Goal: Transaction & Acquisition: Book appointment/travel/reservation

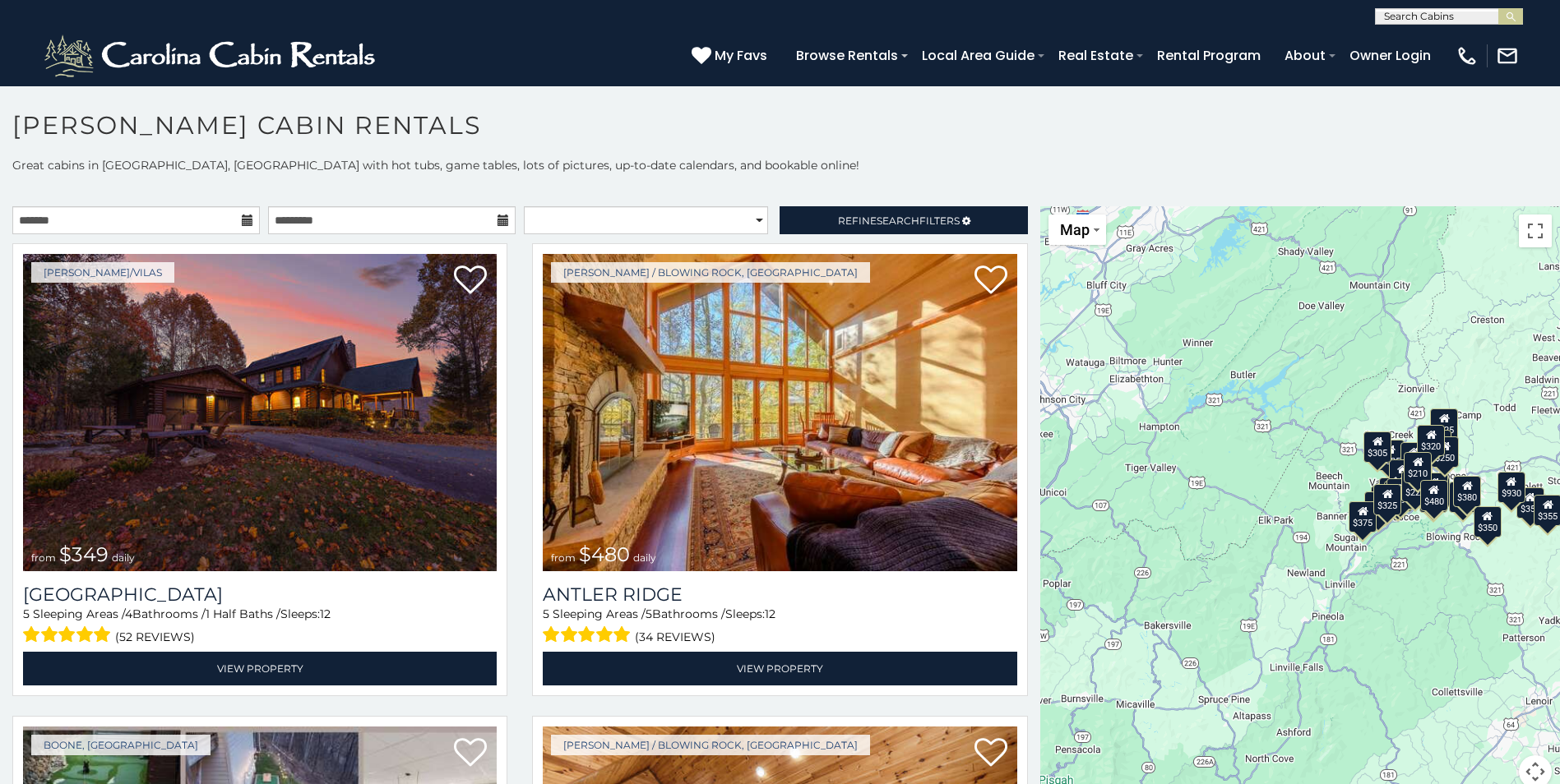
click at [1041, 443] on div "$349 $480 $525 $315 $355 $635 $675 $930 $400 $451 $330 $400 $485 $460 $395 $695…" at bounding box center [1301, 507] width 520 height 601
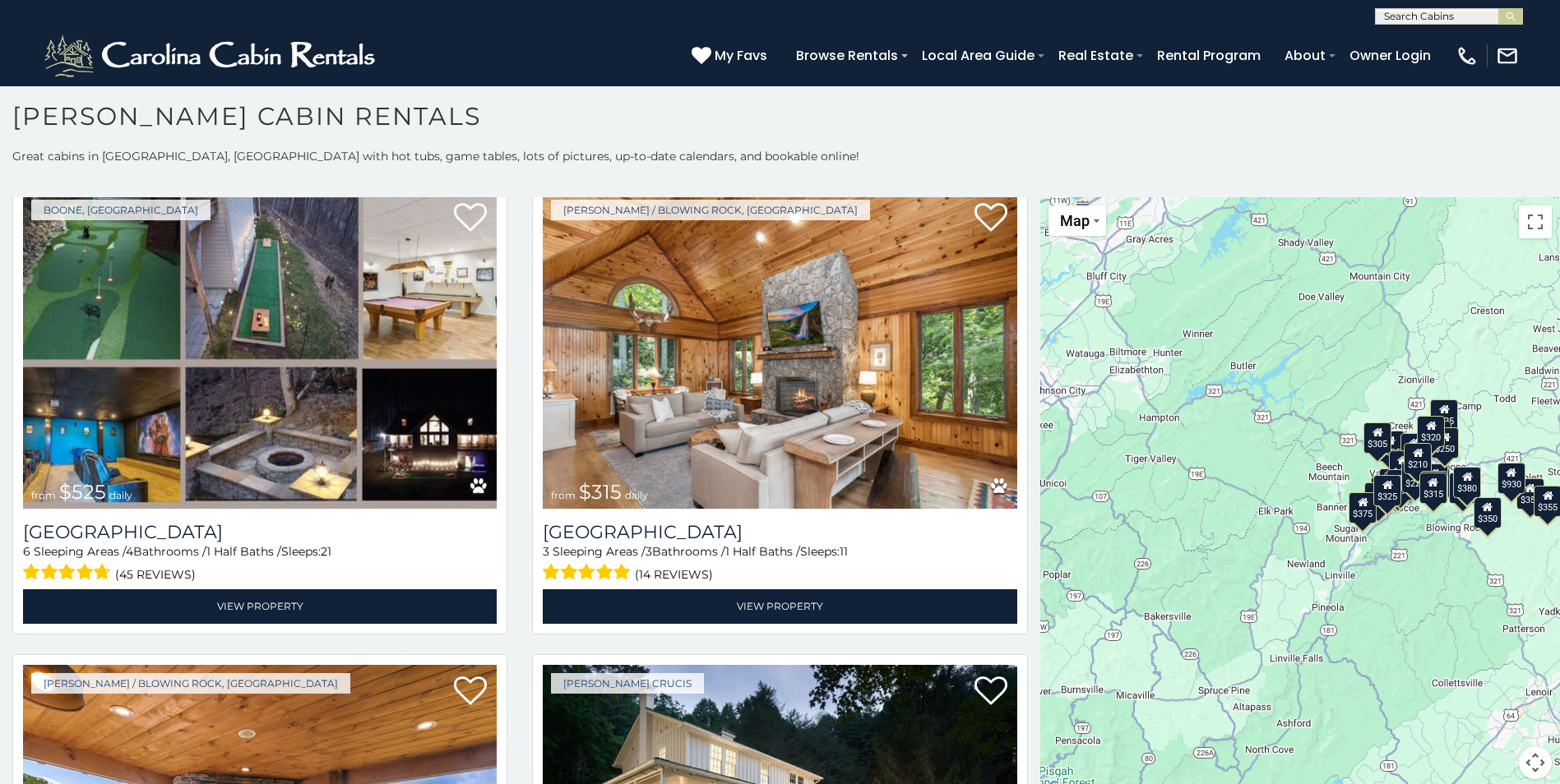
scroll to position [1053, 0]
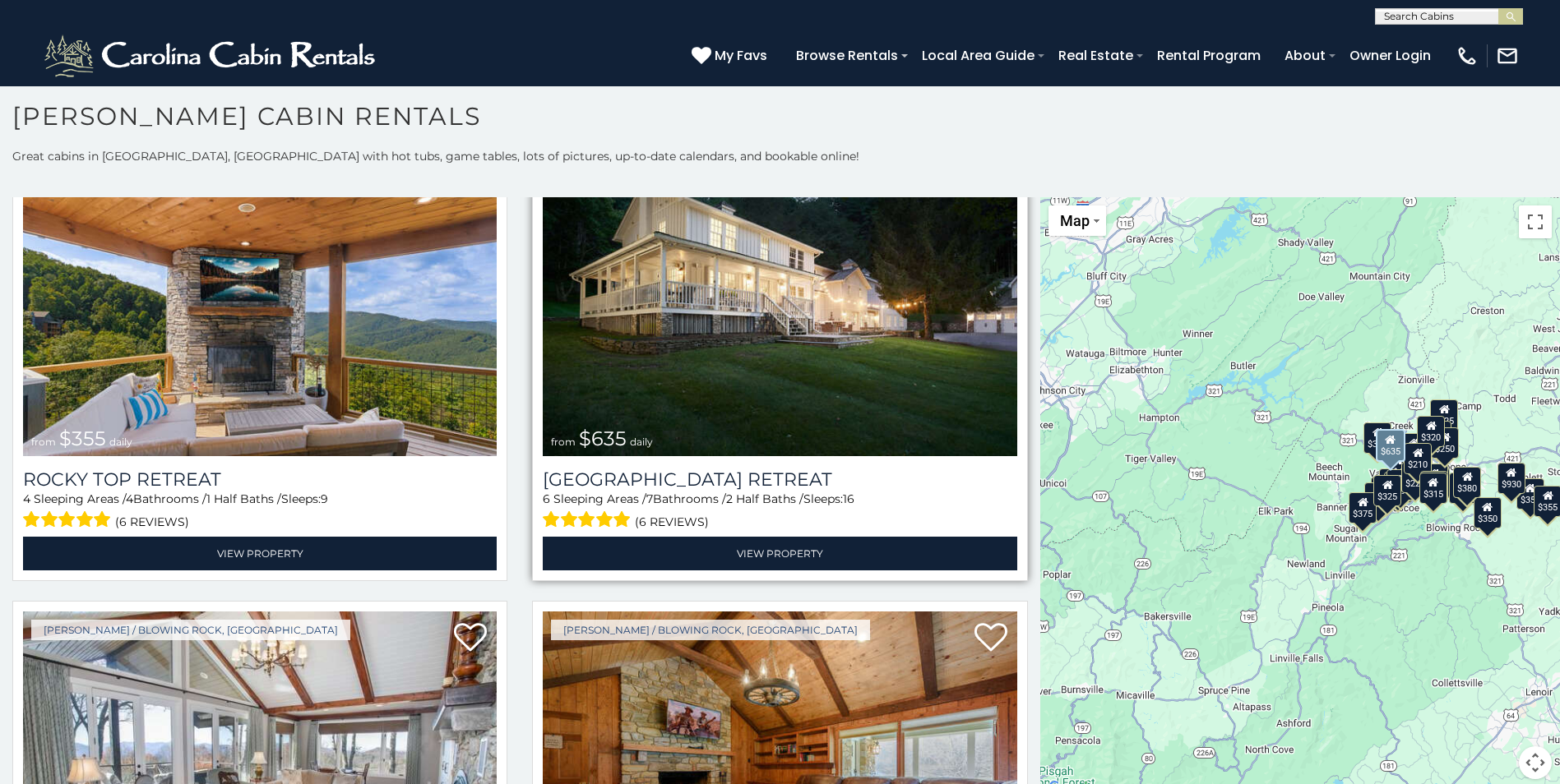
click at [1007, 275] on div "Valle Crucis from $635 daily Valley Farmhouse Retreat 6 Sleeping Areas / 7 Bath…" at bounding box center [780, 355] width 495 height 453
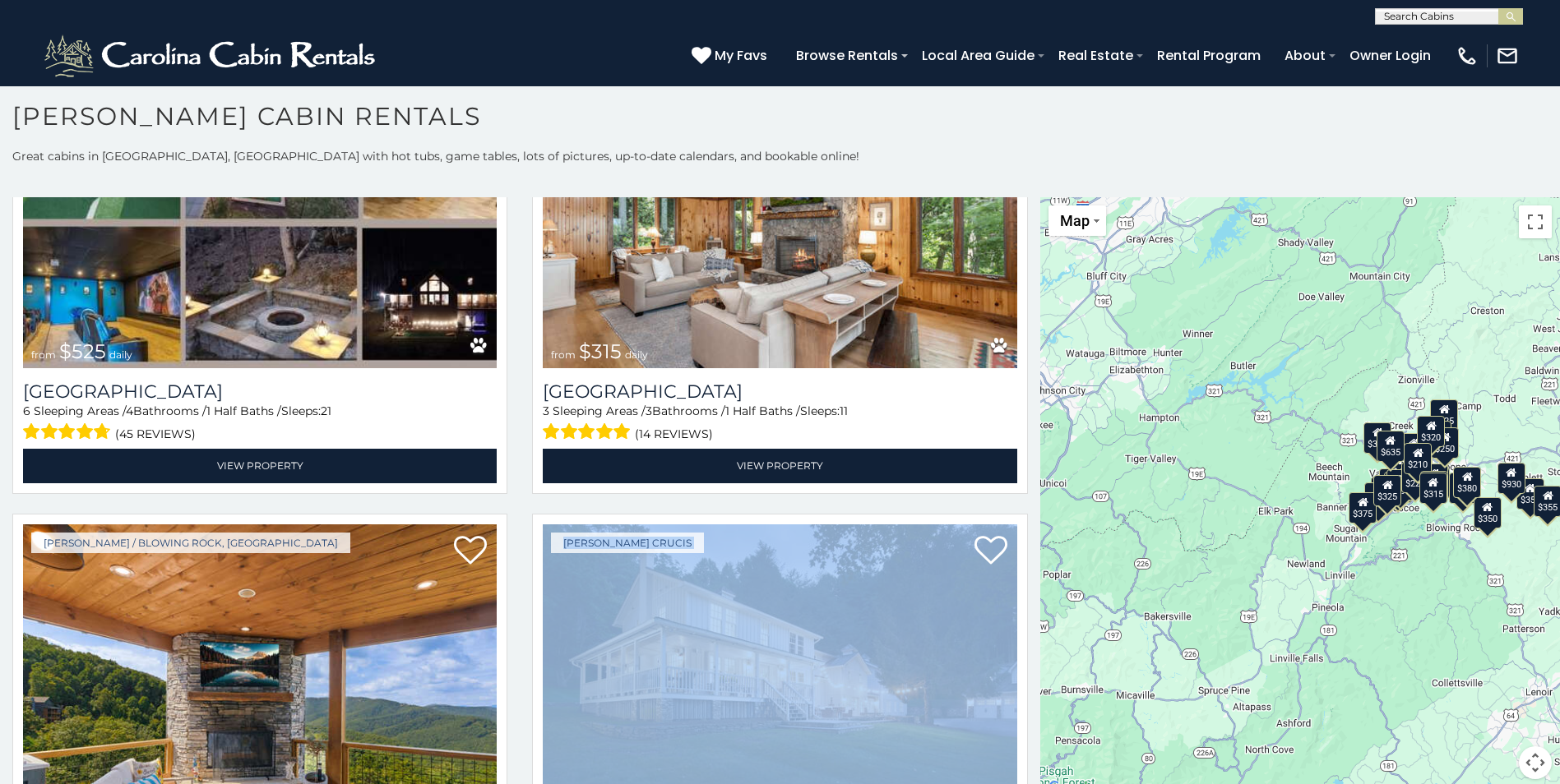
drag, startPoint x: 1010, startPoint y: 237, endPoint x: 1025, endPoint y: 212, distance: 29.2
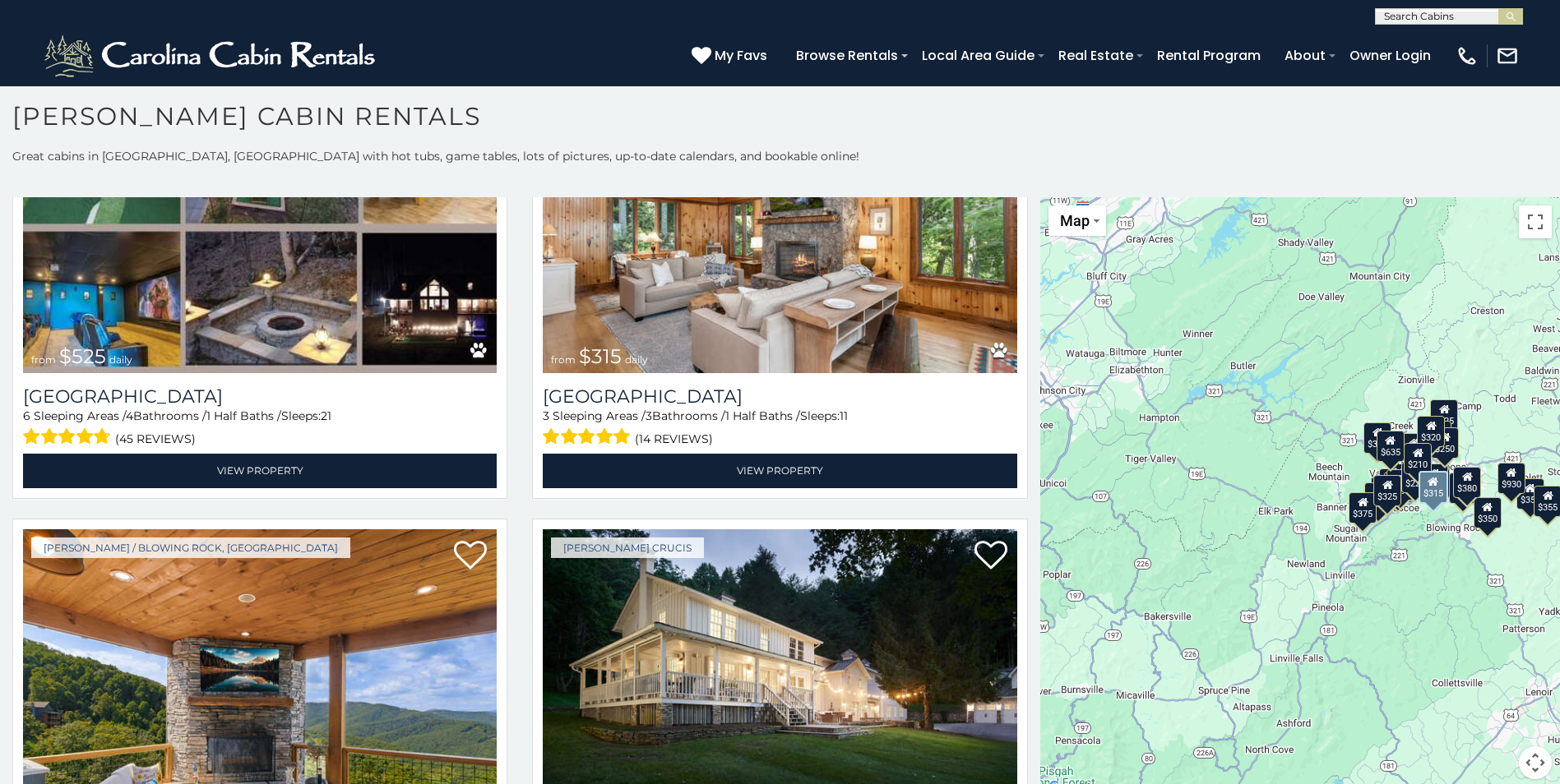
click at [1025, 212] on div "Boone / Blowing Rock, NC from $315 daily Chimney Island 3 Sleeping Areas / 3 Ba…" at bounding box center [780, 277] width 520 height 463
click at [1025, 207] on div "Boone / Blowing Rock, NC from $315 daily Chimney Island 3 Sleeping Areas / 3 Ba…" at bounding box center [780, 277] width 520 height 463
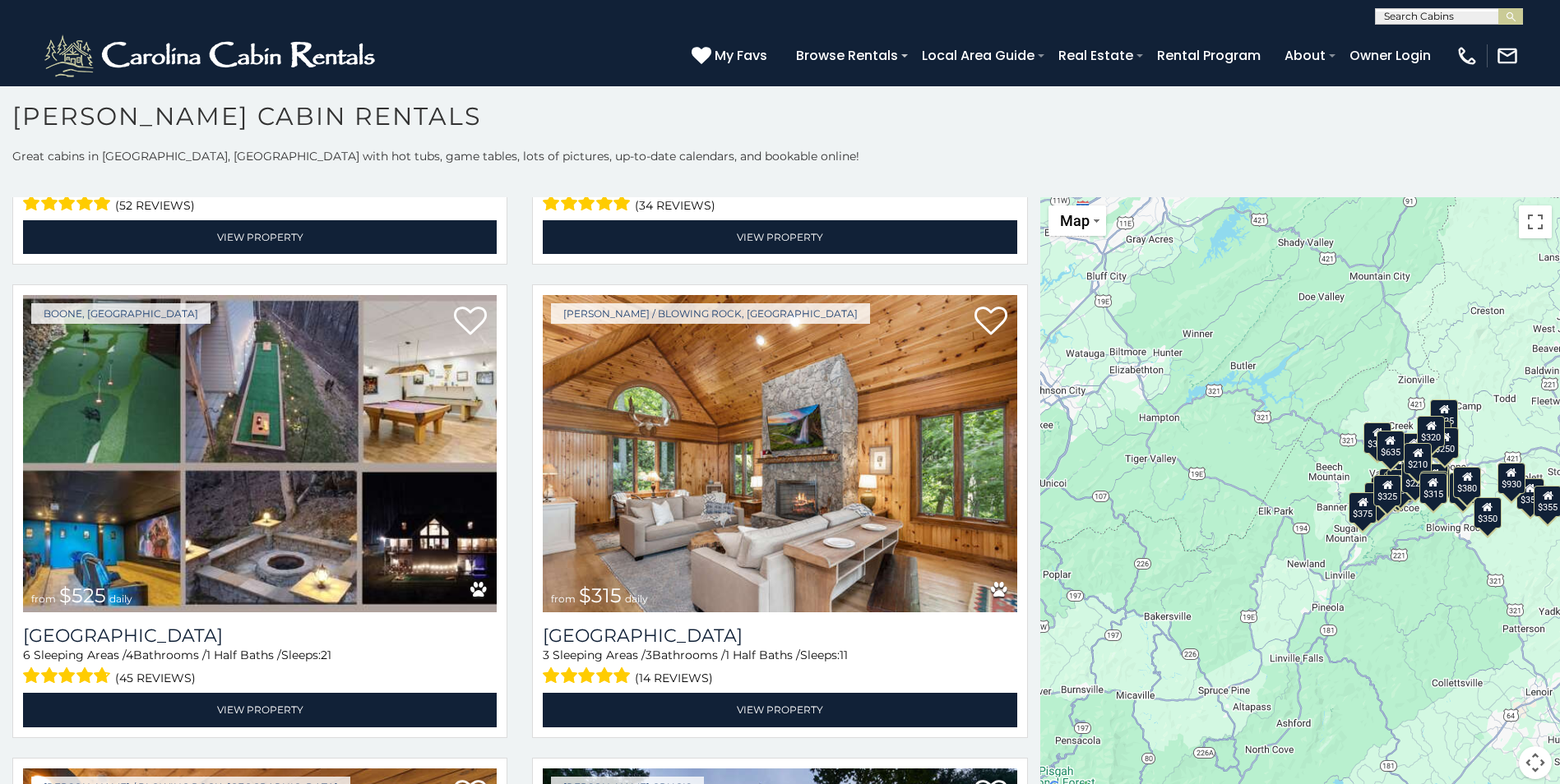
scroll to position [373, 0]
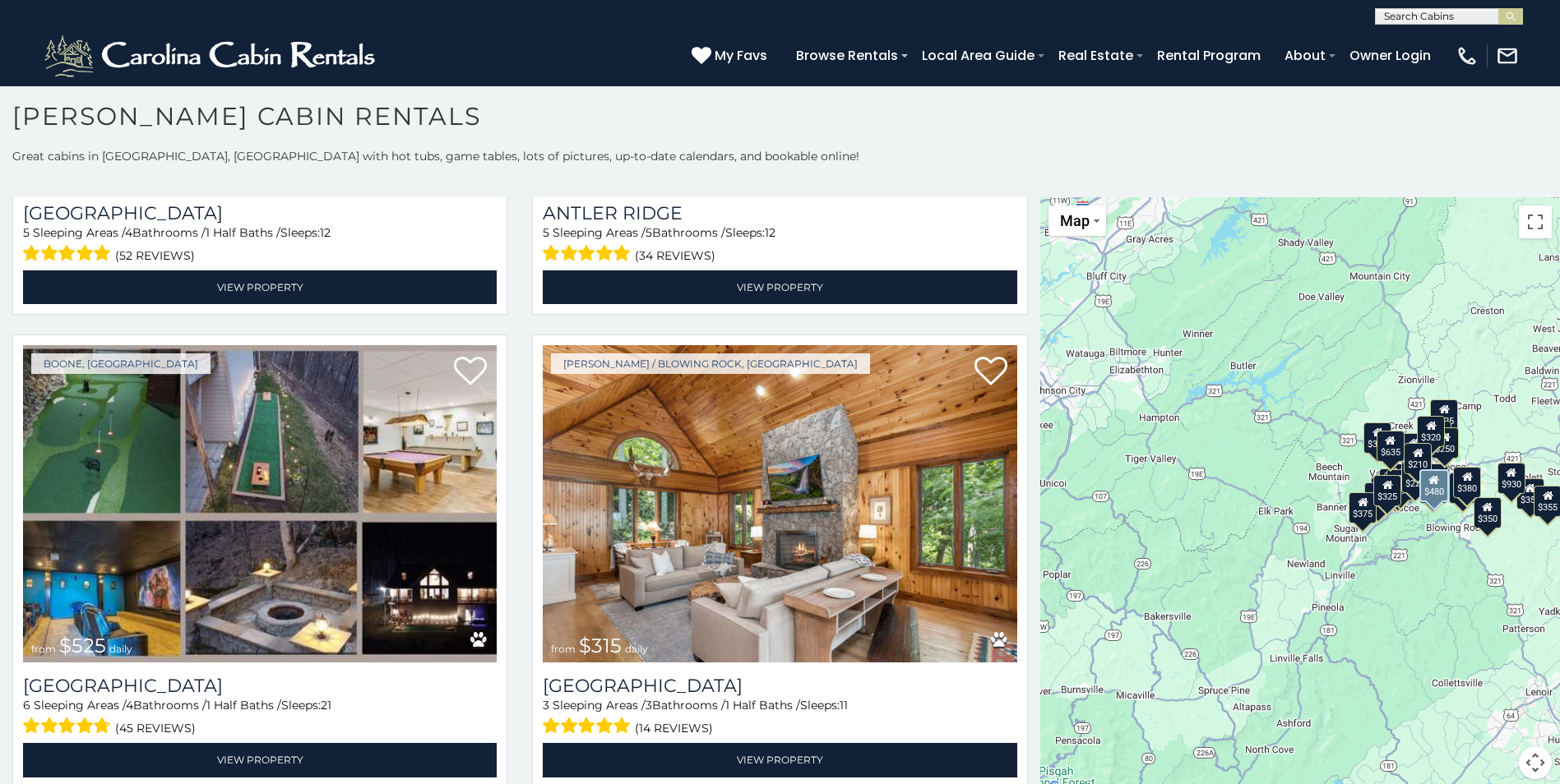
click at [1025, 270] on div "Boone / Blowing Rock, NC from $480 daily Antler Ridge 5 Sleeping Areas / 5 Bath…" at bounding box center [780, 94] width 520 height 463
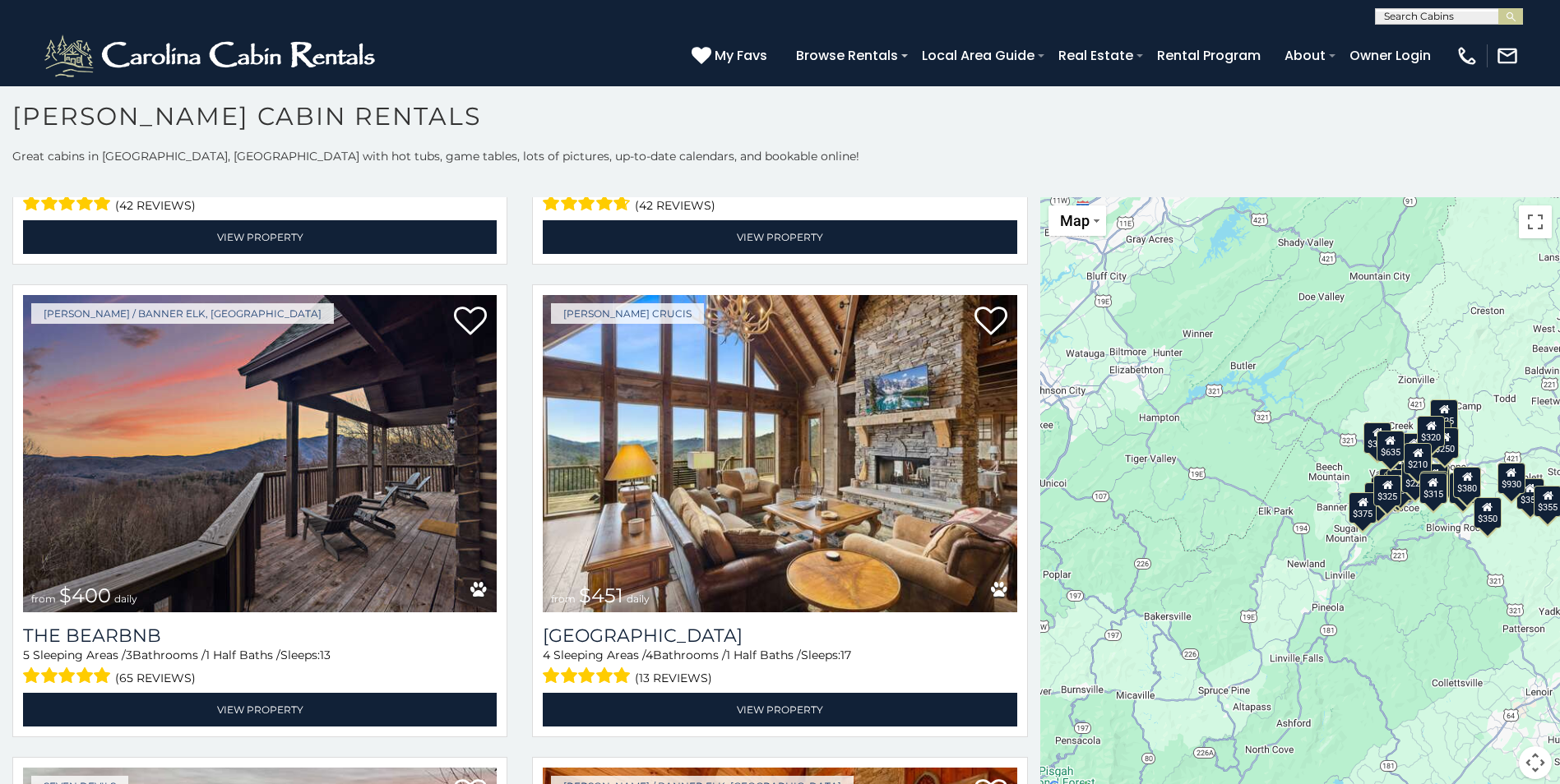
scroll to position [1852, 0]
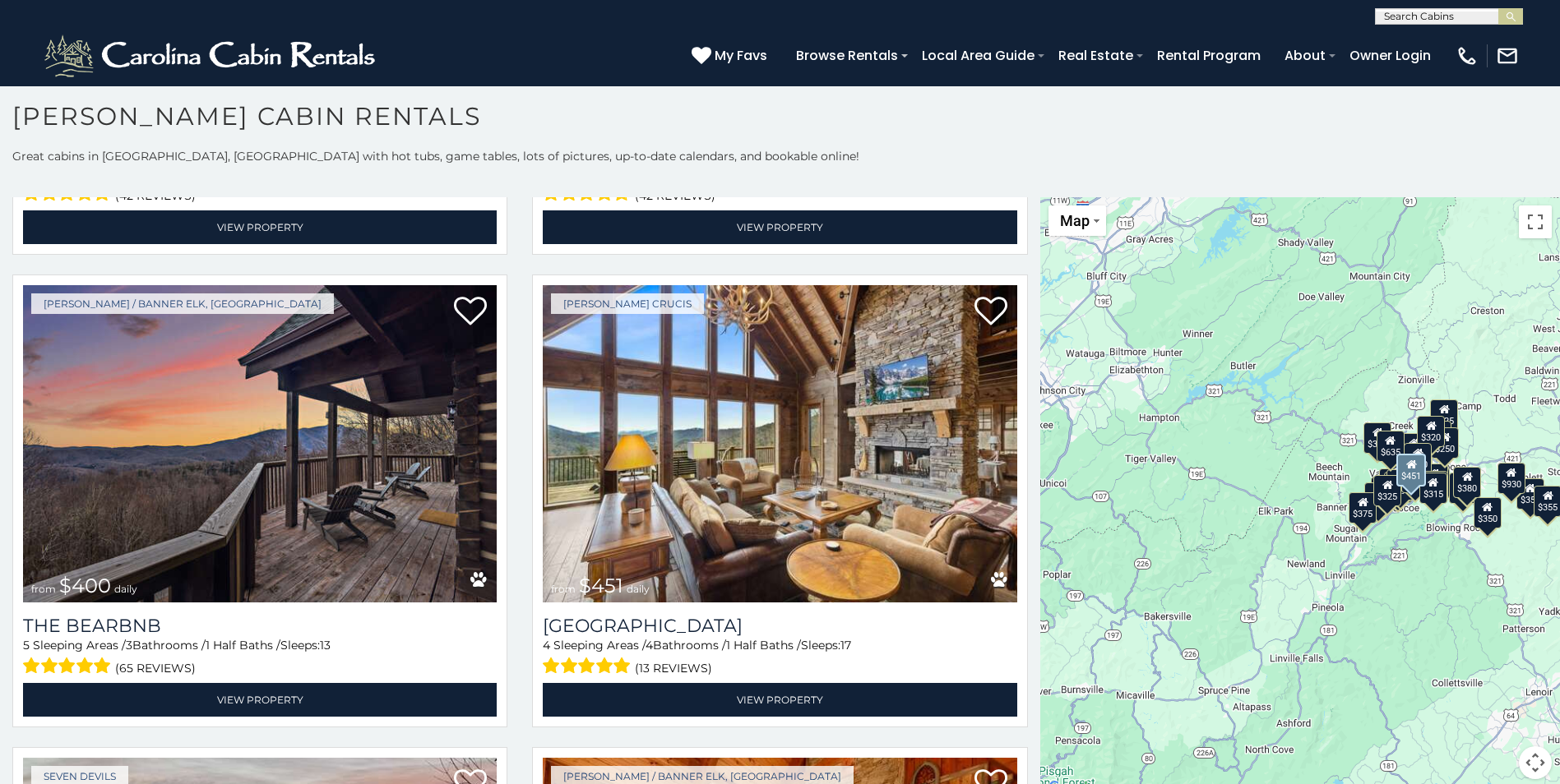
click at [1020, 383] on div "Valle Crucis from $451 daily Cucumber Tree Lodge 4 Sleeping Areas / 4 Bathrooms…" at bounding box center [780, 506] width 520 height 463
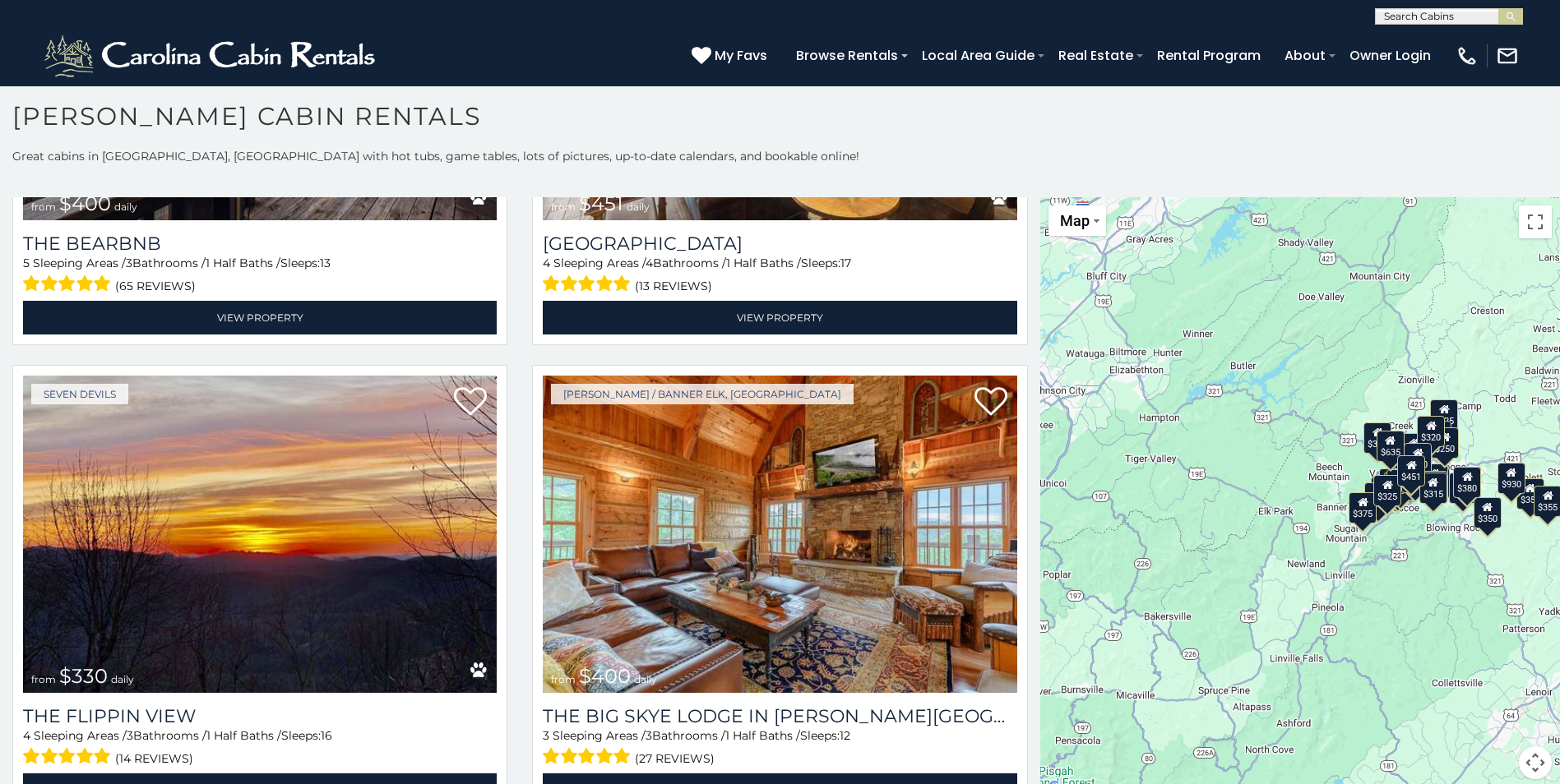
scroll to position [2376, 0]
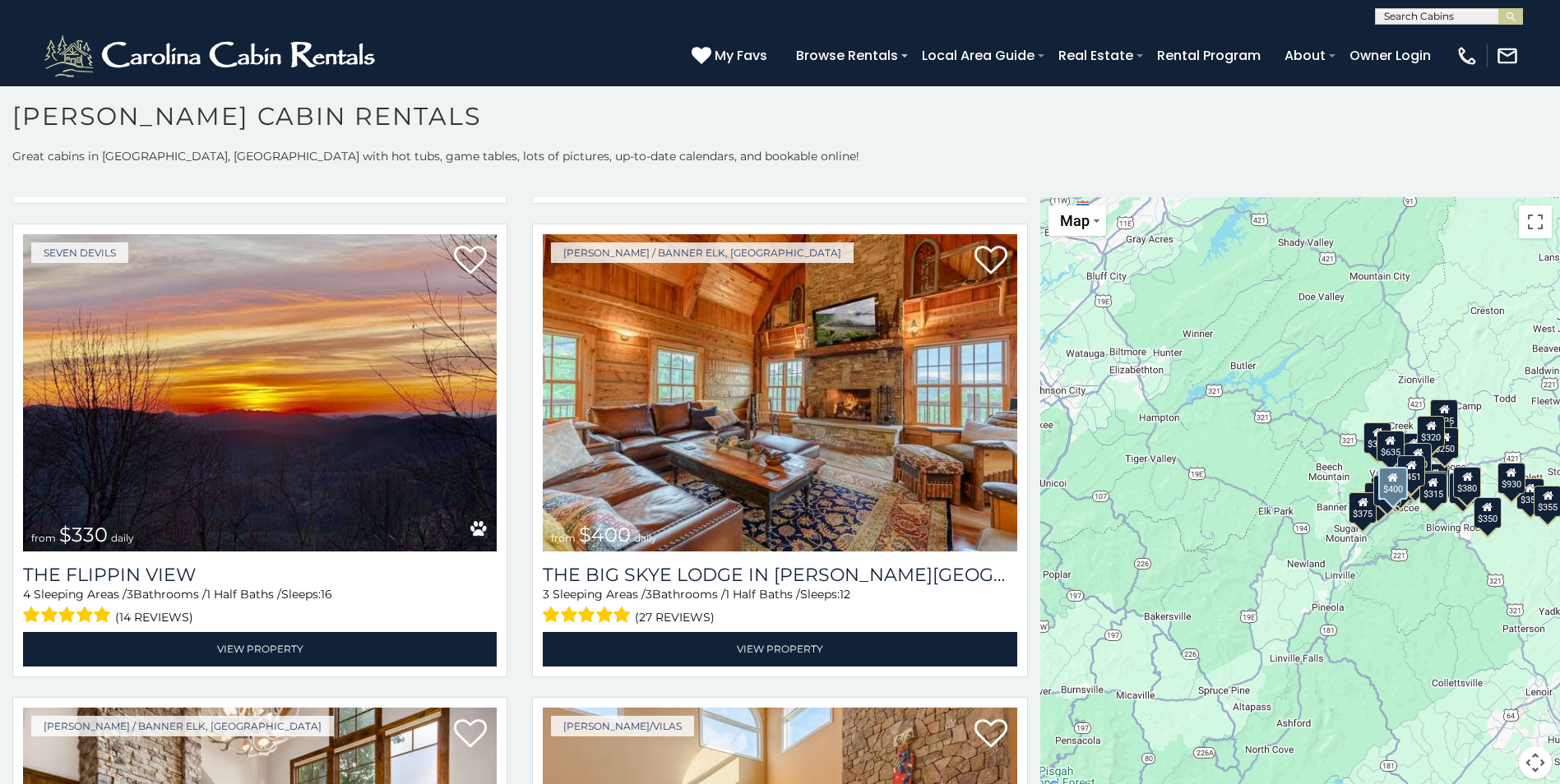
click at [1022, 428] on div "Boone / Banner Elk, NC from $400 daily The Big Skye Lodge in Valle Crucis 3 Sle…" at bounding box center [780, 455] width 520 height 463
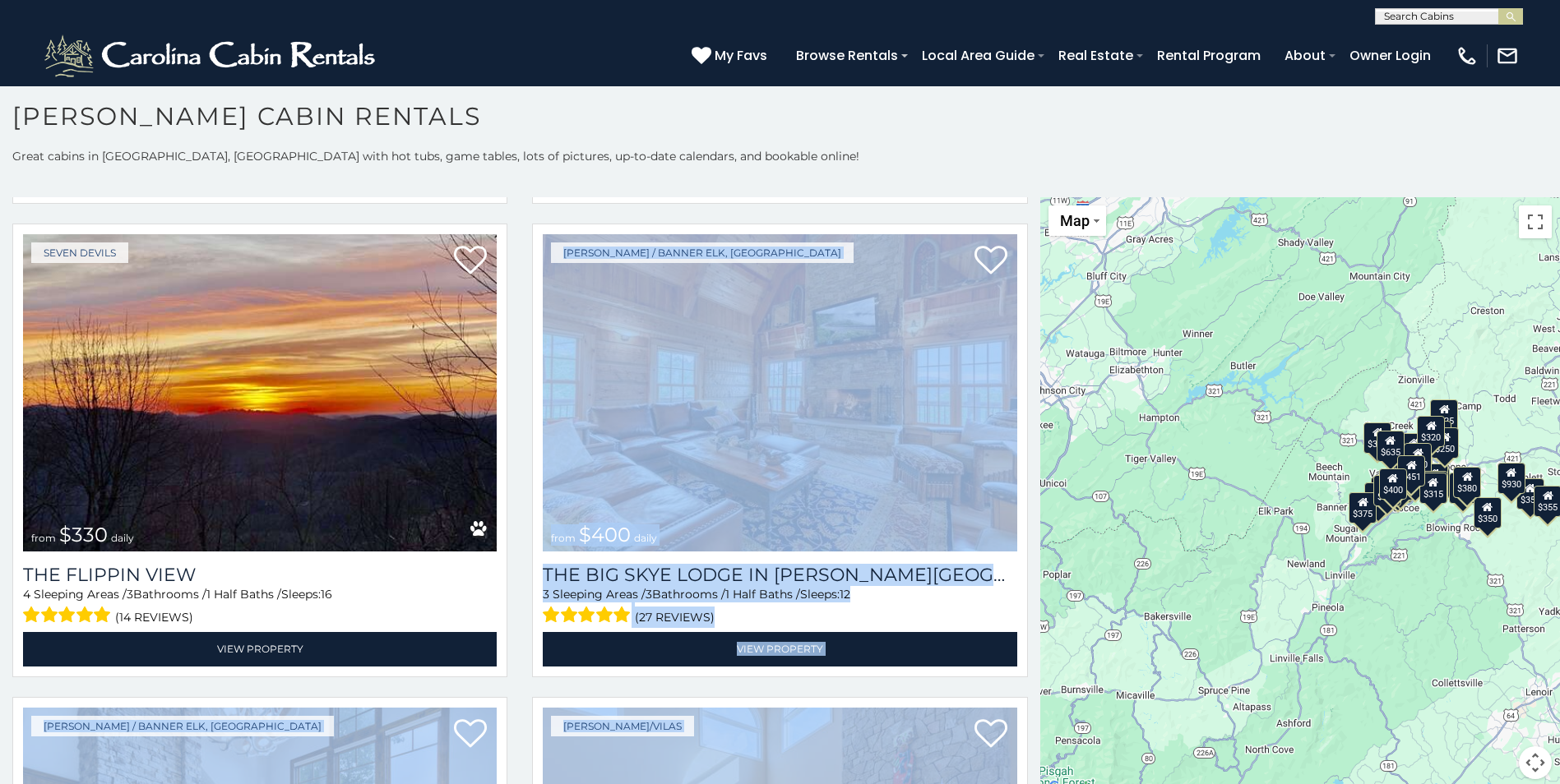
drag, startPoint x: 1022, startPoint y: 428, endPoint x: 1030, endPoint y: 428, distance: 8.0
click at [1030, 428] on div "**********" at bounding box center [520, 498] width 1041 height 601
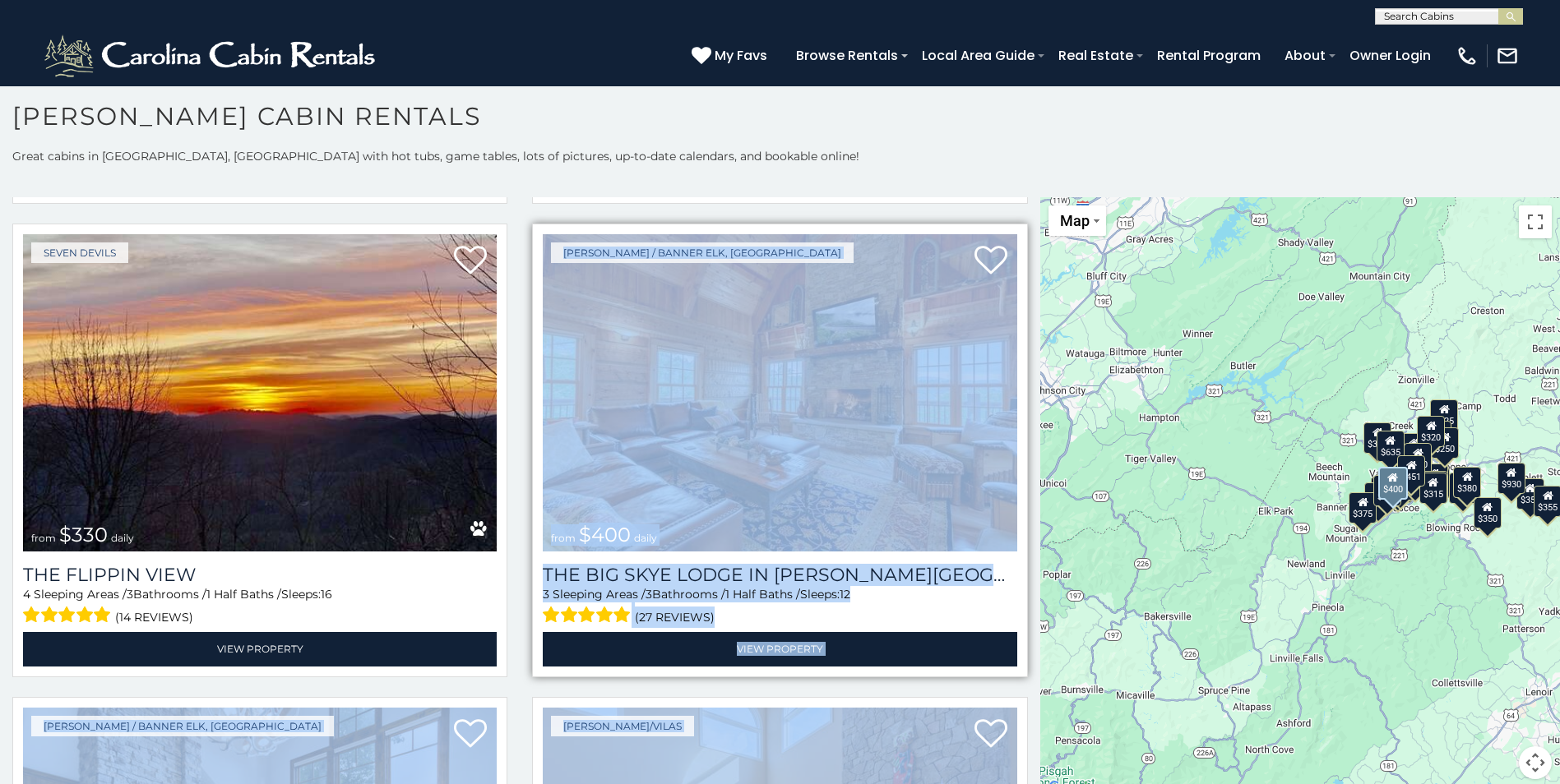
drag, startPoint x: 1030, startPoint y: 428, endPoint x: 1003, endPoint y: 427, distance: 27.0
click at [1003, 427] on img at bounding box center [780, 393] width 474 height 318
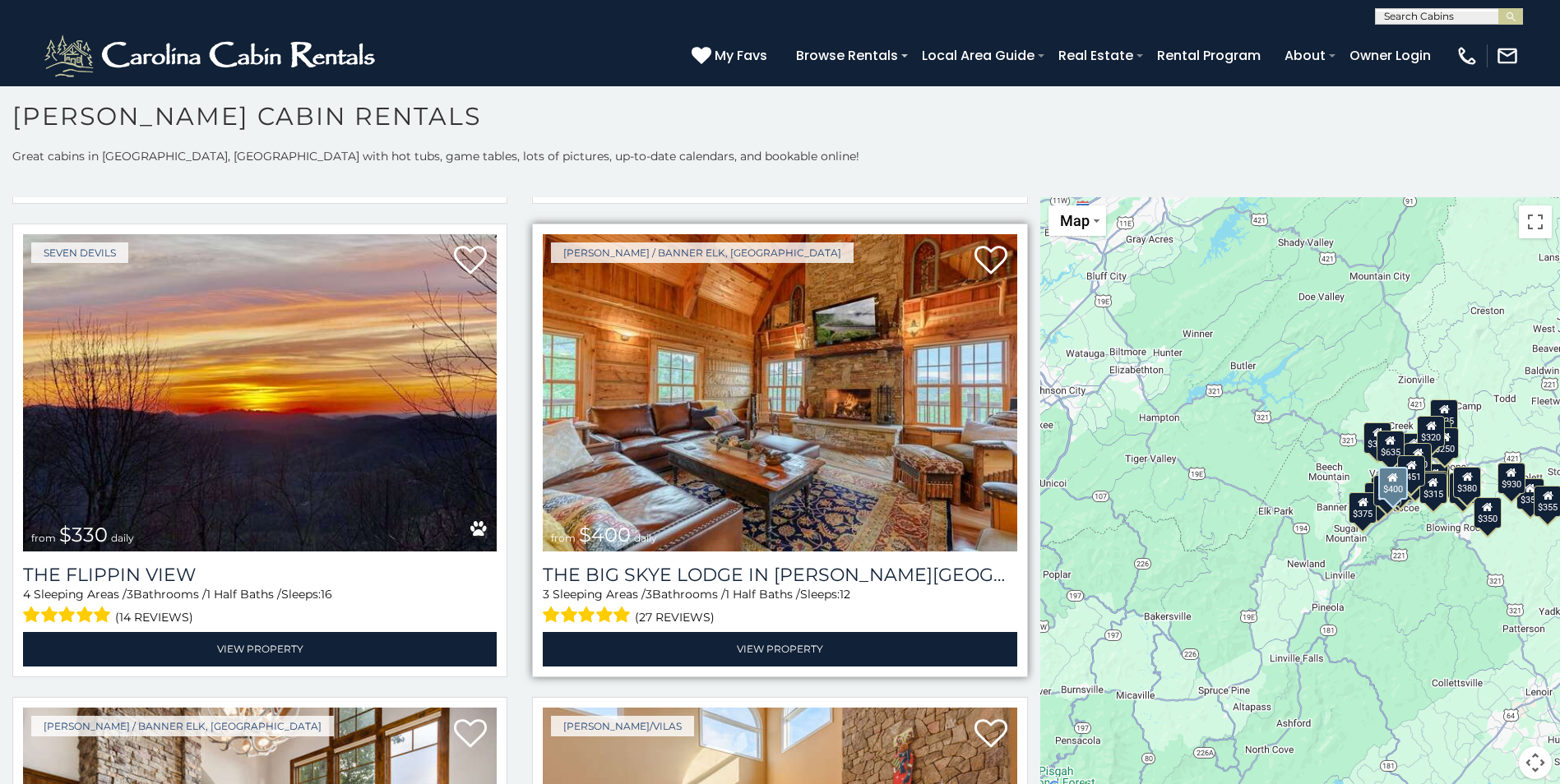
click at [1011, 434] on div "Boone / Banner Elk, NC from $400 daily The Big Skye Lodge in Valle Crucis 3 Sle…" at bounding box center [780, 449] width 495 height 453
